Goal: Communication & Community: Participate in discussion

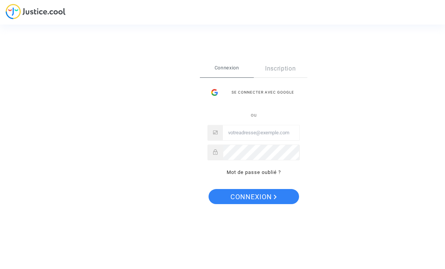
click at [282, 133] on input "Email" at bounding box center [261, 132] width 77 height 15
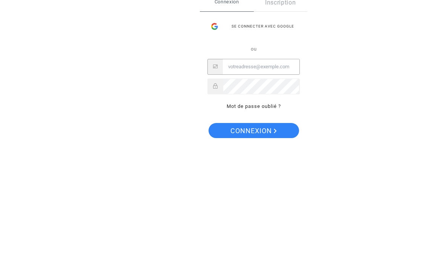
type input "margauxtoutain@hotmail.fr"
click at [253, 189] on button "Connexion" at bounding box center [254, 196] width 91 height 15
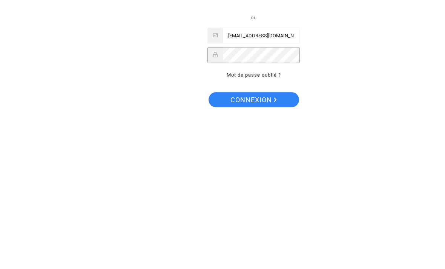
click at [280, 200] on button "Connexion" at bounding box center [254, 207] width 91 height 15
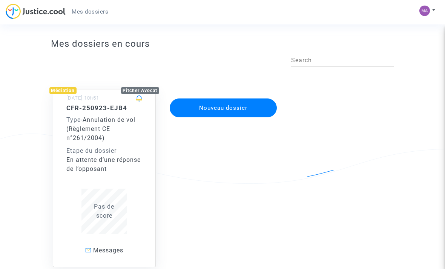
scroll to position [9, 0]
click at [71, 197] on div "Pas de score" at bounding box center [104, 211] width 76 height 45
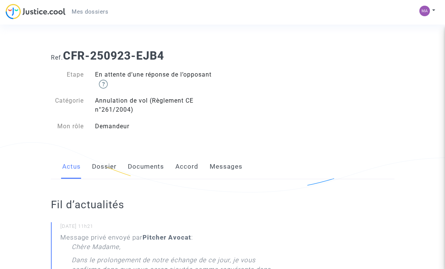
click at [147, 167] on link "Documents" at bounding box center [146, 166] width 36 height 25
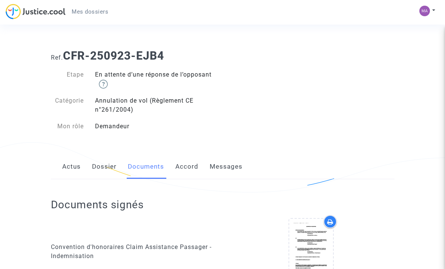
click at [226, 167] on link "Messages" at bounding box center [226, 166] width 33 height 25
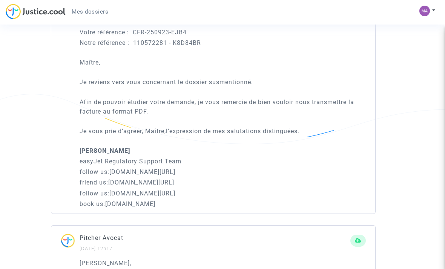
scroll to position [316, 0]
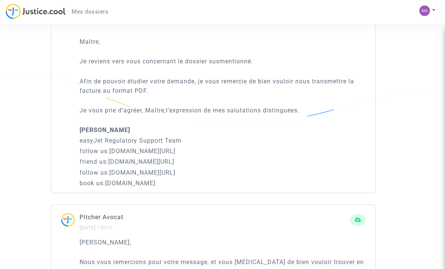
click at [345, 160] on p "friend us: [DOMAIN_NAME][URL]" at bounding box center [223, 161] width 286 height 9
click at [326, 104] on div "Votre référence : CFR-250923-EJB4 Notre référence : 110572281 - K8D84BR Maître,…" at bounding box center [223, 97] width 286 height 181
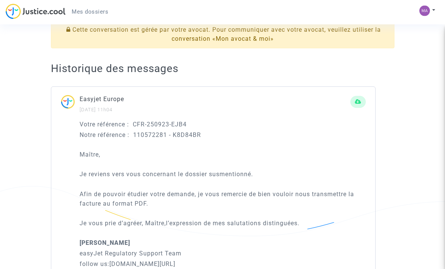
scroll to position [202, 0]
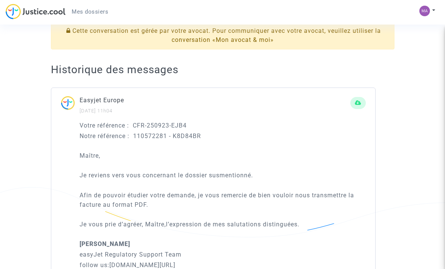
click at [354, 98] on button at bounding box center [357, 103] width 15 height 12
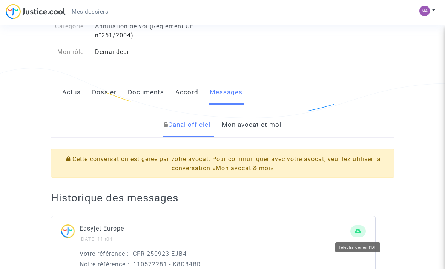
scroll to position [75, 0]
click at [266, 124] on link "Mon avocat et moi" at bounding box center [252, 124] width 60 height 25
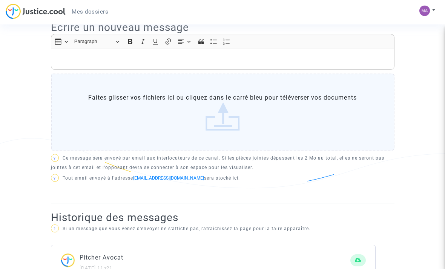
scroll to position [251, 0]
click at [313, 115] on label "Faites glisser vos fichiers ici ou cliquez dans le carré bleu pour téléverser v…" at bounding box center [223, 112] width 344 height 77
click at [0, 0] on input "Faites glisser vos fichiers ici ou cliquez dans le carré bleu pour téléverser v…" at bounding box center [0, 0] width 0 height 0
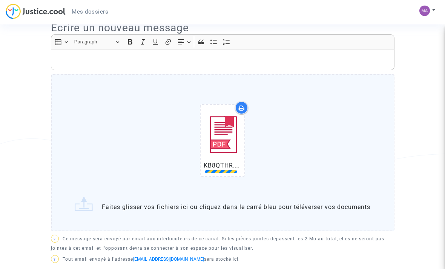
scroll to position [251, 0]
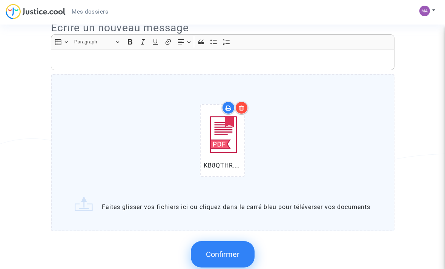
click at [278, 61] on p "Rich Text Editor, main" at bounding box center [223, 59] width 336 height 9
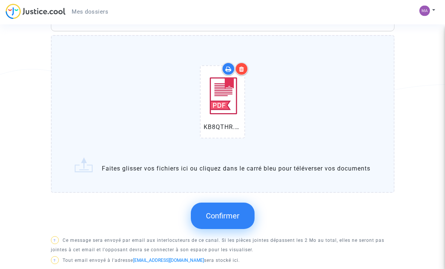
scroll to position [321, 0]
click at [236, 220] on span "Confirmer" at bounding box center [223, 215] width 34 height 9
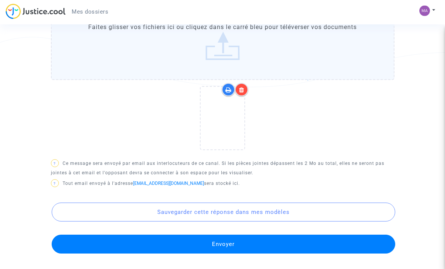
scroll to position [353, 0]
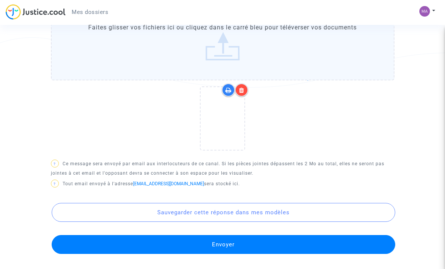
click at [364, 253] on button "Envoyer" at bounding box center [224, 244] width 344 height 19
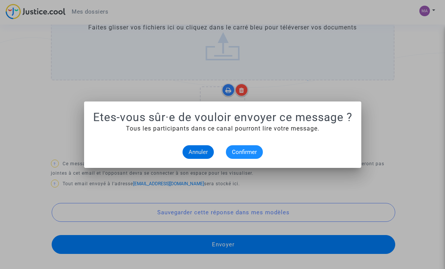
click at [252, 150] on span "Confirmer" at bounding box center [244, 152] width 25 height 7
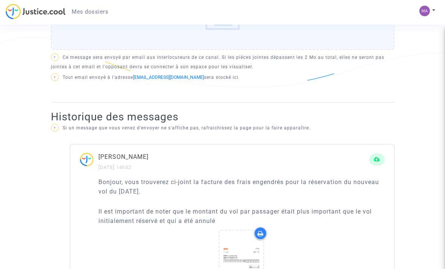
scroll to position [360, 0]
